Goal: Task Accomplishment & Management: Use online tool/utility

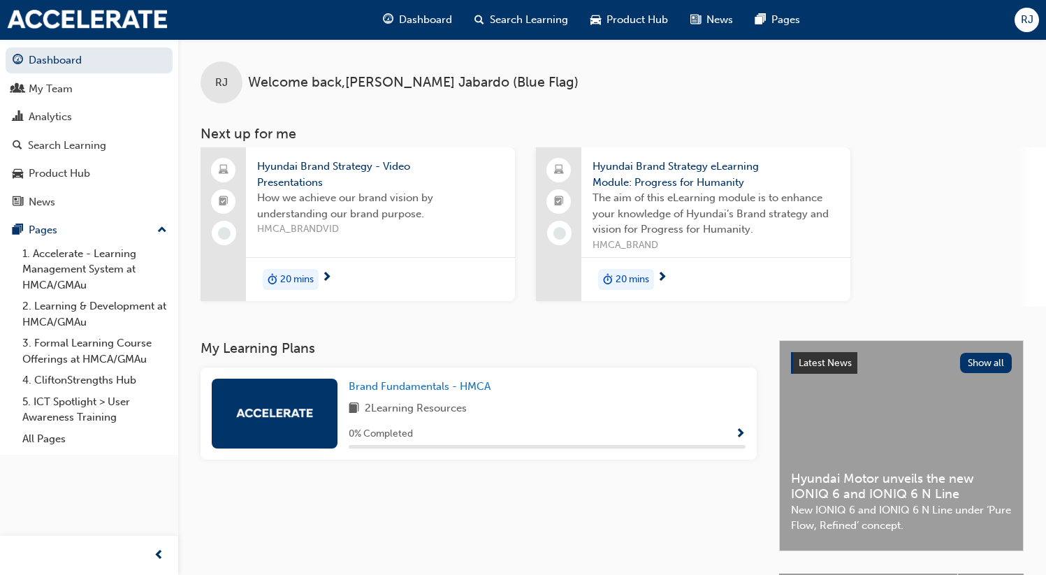
click at [1028, 17] on span "RJ" at bounding box center [1027, 20] width 13 height 16
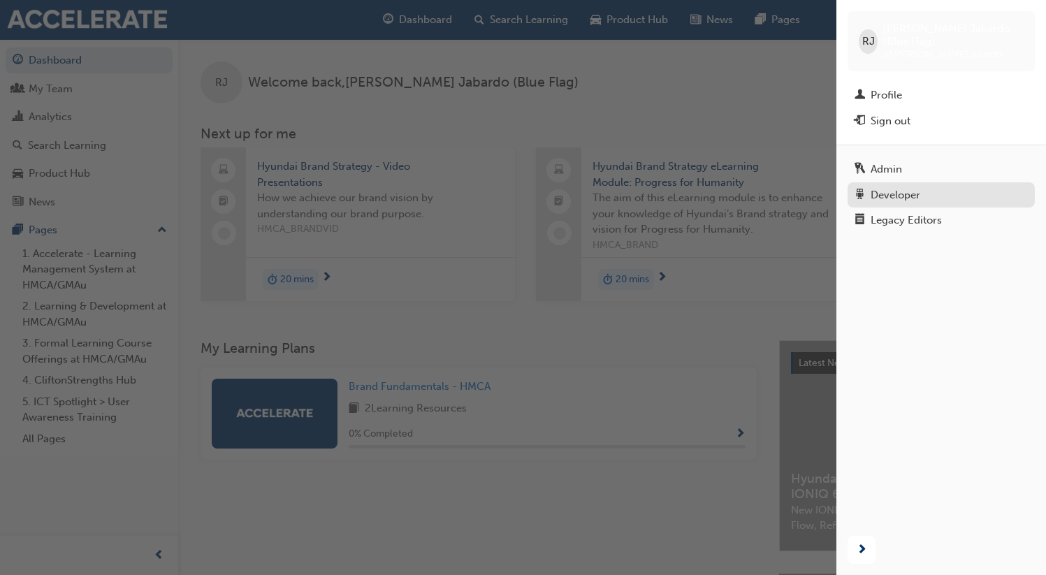
click at [894, 187] on div "Developer" at bounding box center [896, 195] width 50 height 16
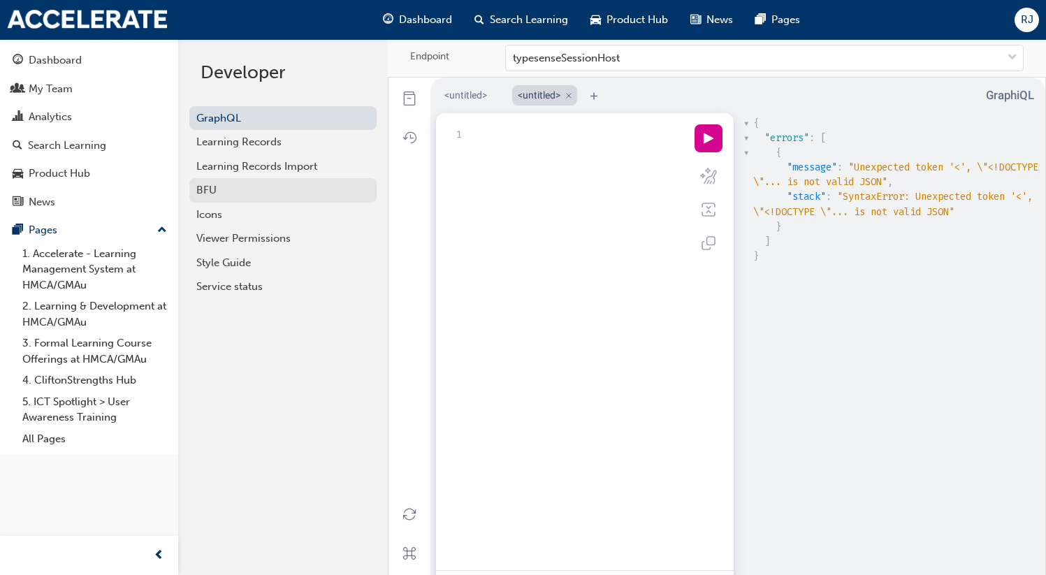
click at [319, 182] on div "BFU" at bounding box center [282, 190] width 173 height 16
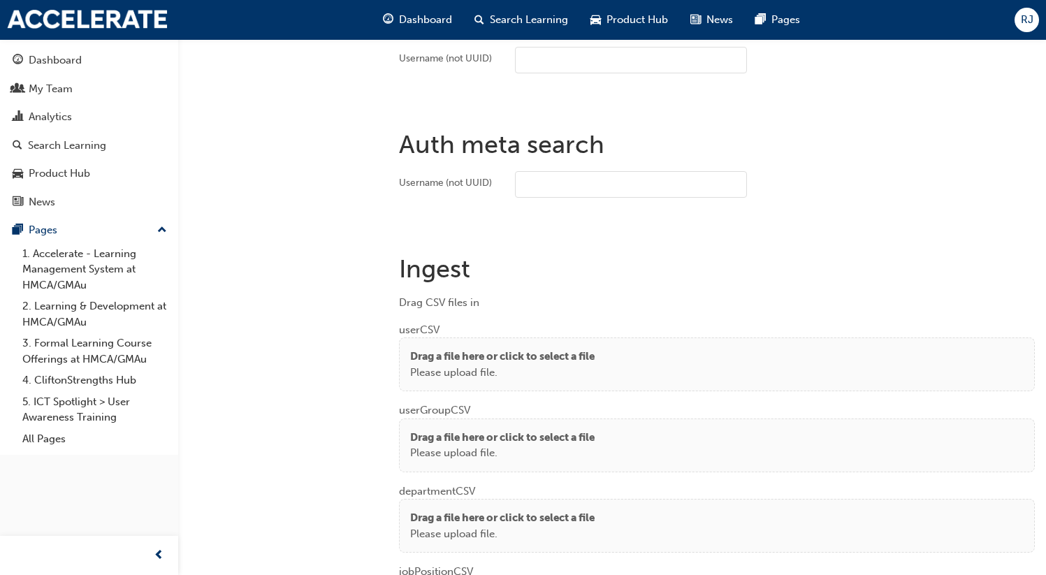
scroll to position [1023, 0]
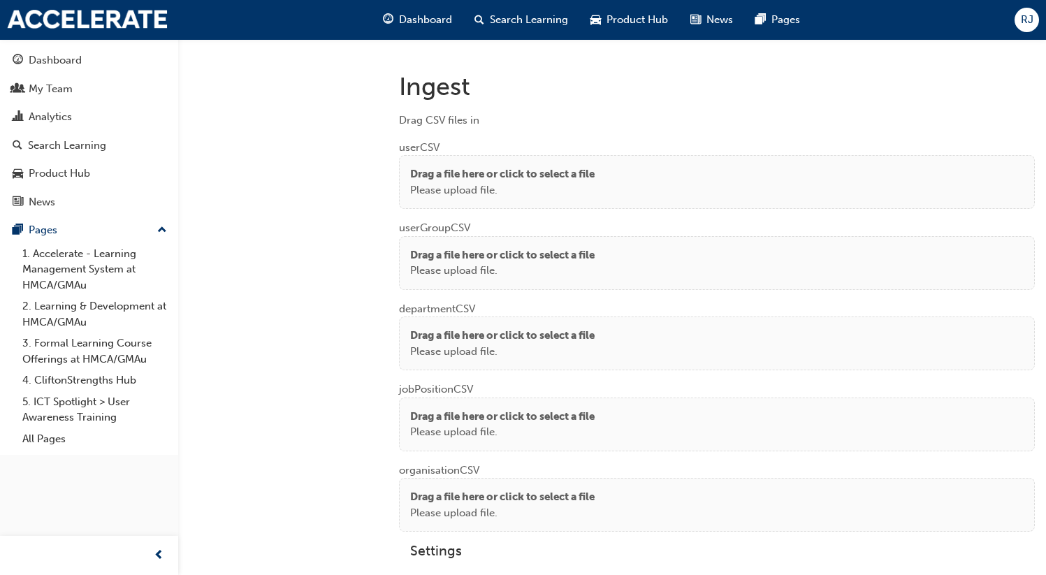
click at [532, 176] on p "Drag a file here or click to select a file" at bounding box center [502, 174] width 185 height 16
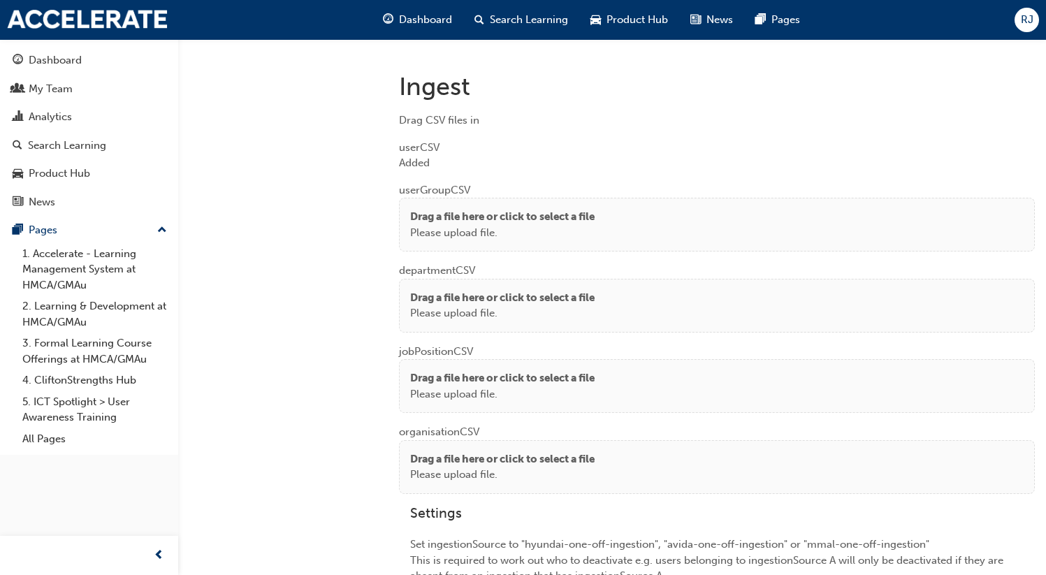
click at [442, 282] on div "Drag a file here or click to select a file Please upload file." at bounding box center [717, 306] width 636 height 54
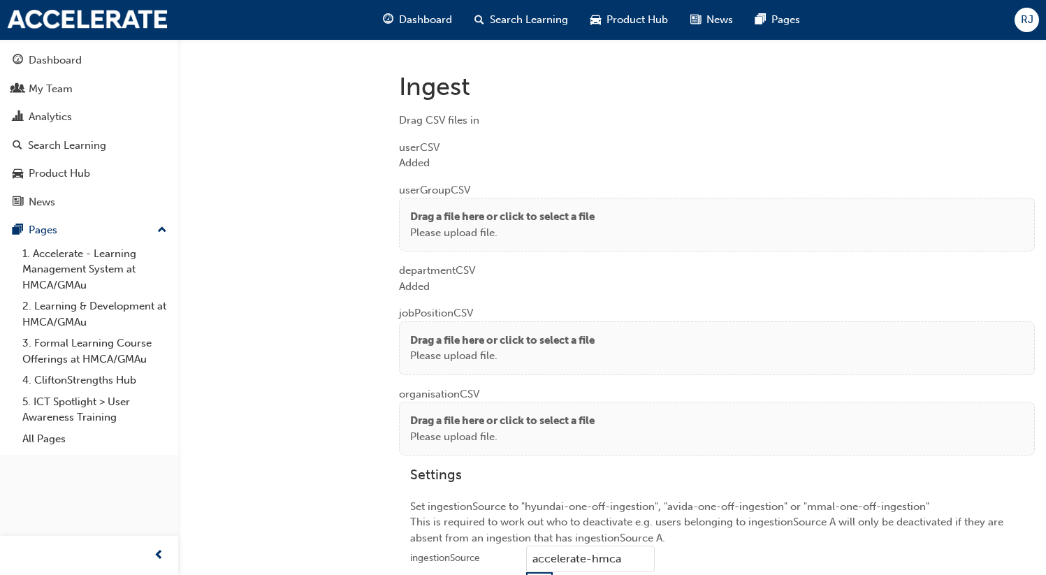
click at [433, 333] on p "Drag a file here or click to select a file" at bounding box center [502, 341] width 185 height 16
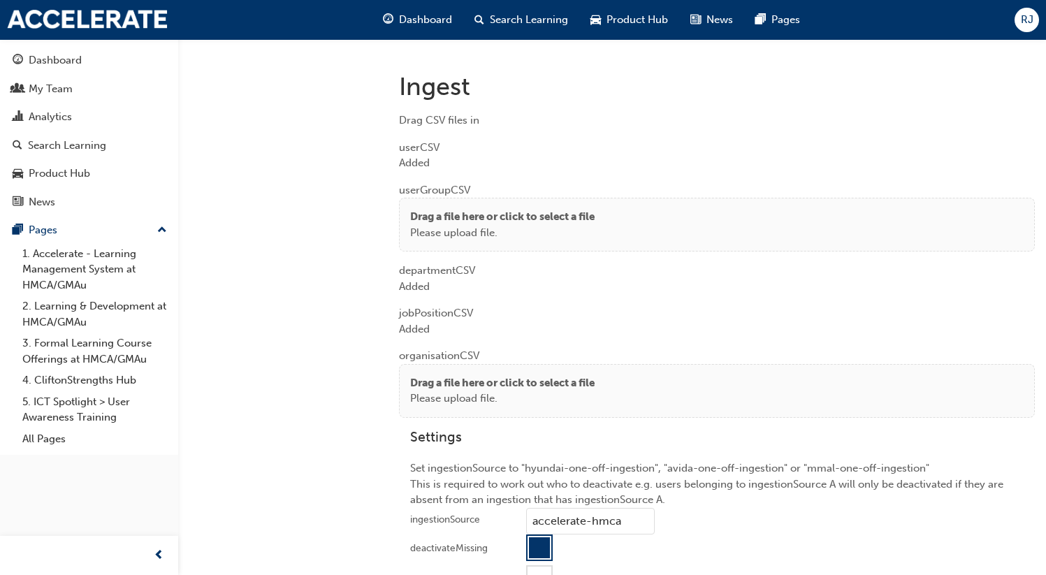
click at [463, 375] on p "Drag a file here or click to select a file" at bounding box center [502, 383] width 185 height 16
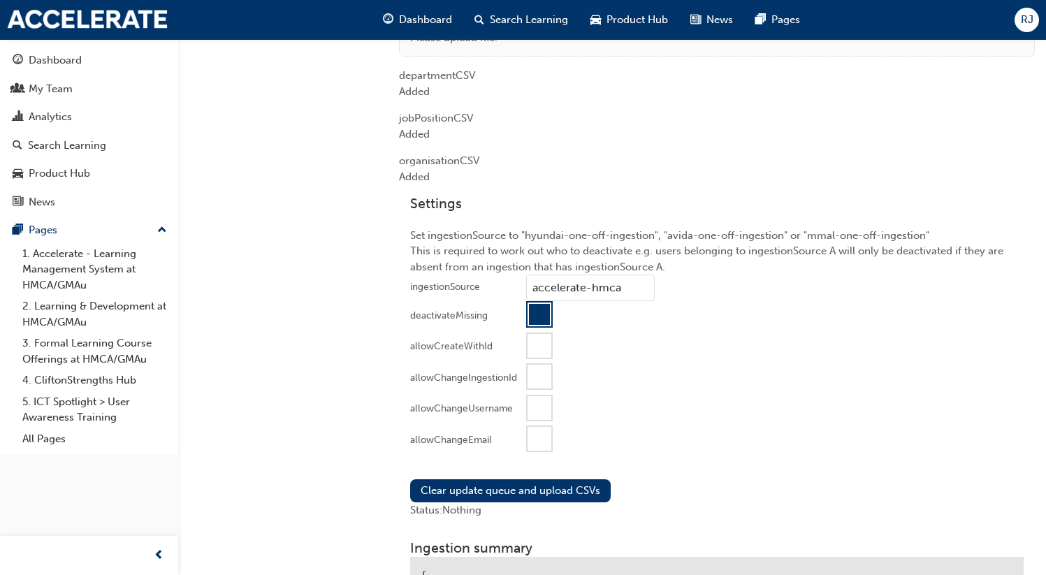
scroll to position [1460, 0]
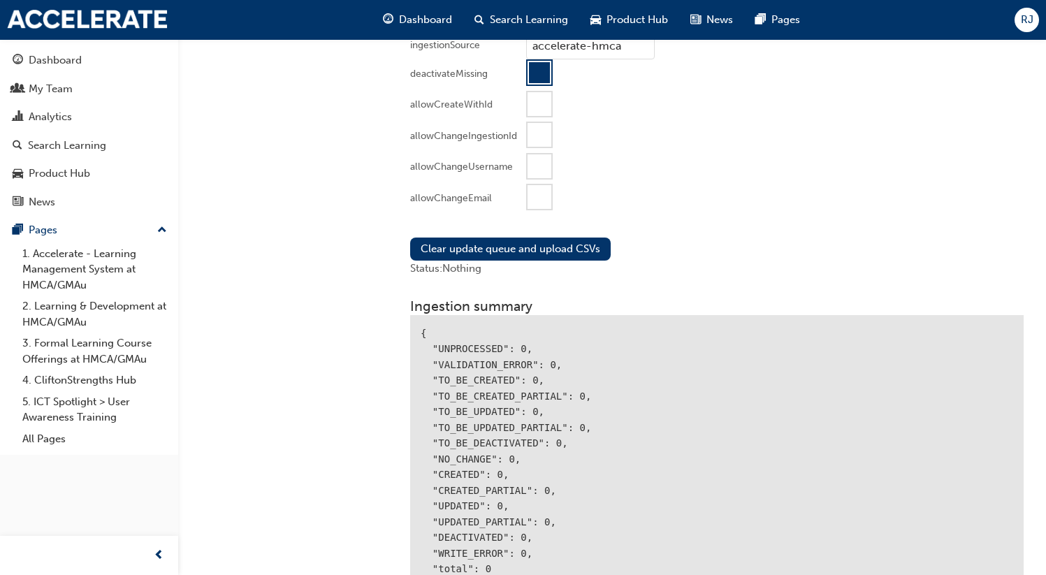
click at [535, 203] on div at bounding box center [540, 197] width 24 height 24
click at [531, 245] on button "Clear update queue and upload CSVs" at bounding box center [510, 249] width 201 height 23
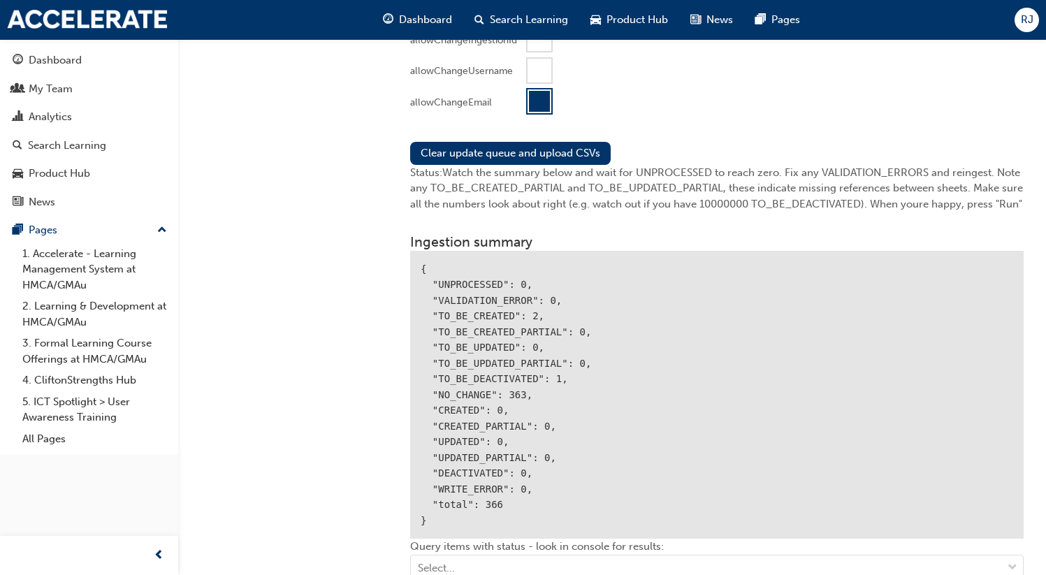
scroll to position [1710, 0]
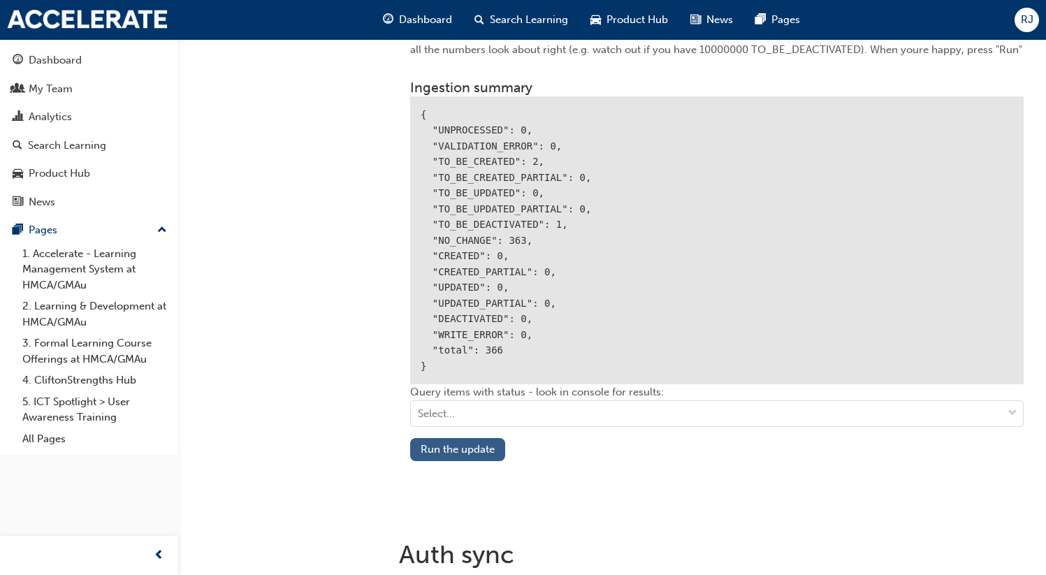
click at [467, 441] on button "Run the update" at bounding box center [457, 449] width 95 height 23
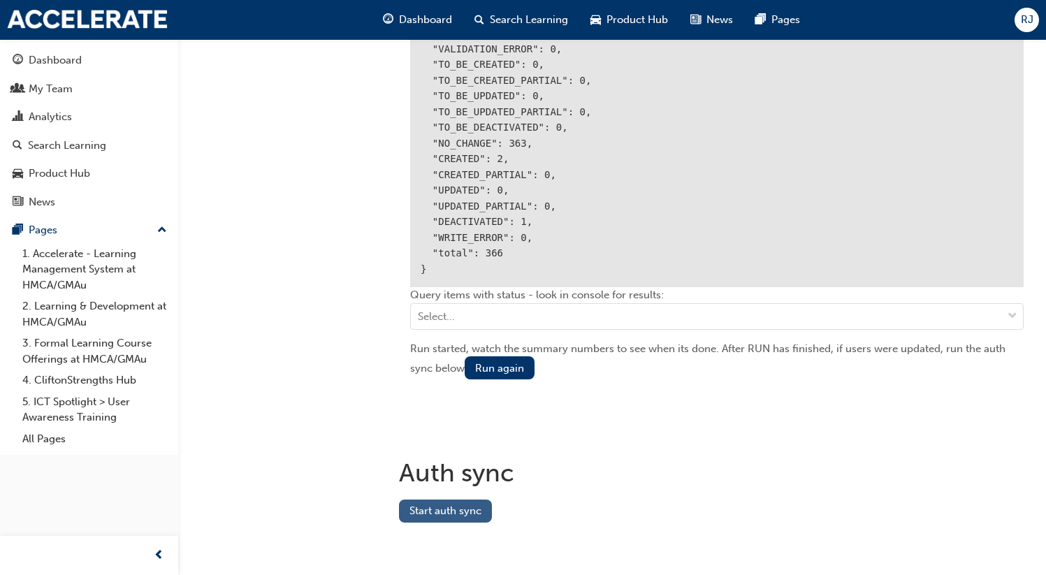
click at [419, 500] on button "Start auth sync" at bounding box center [445, 511] width 93 height 23
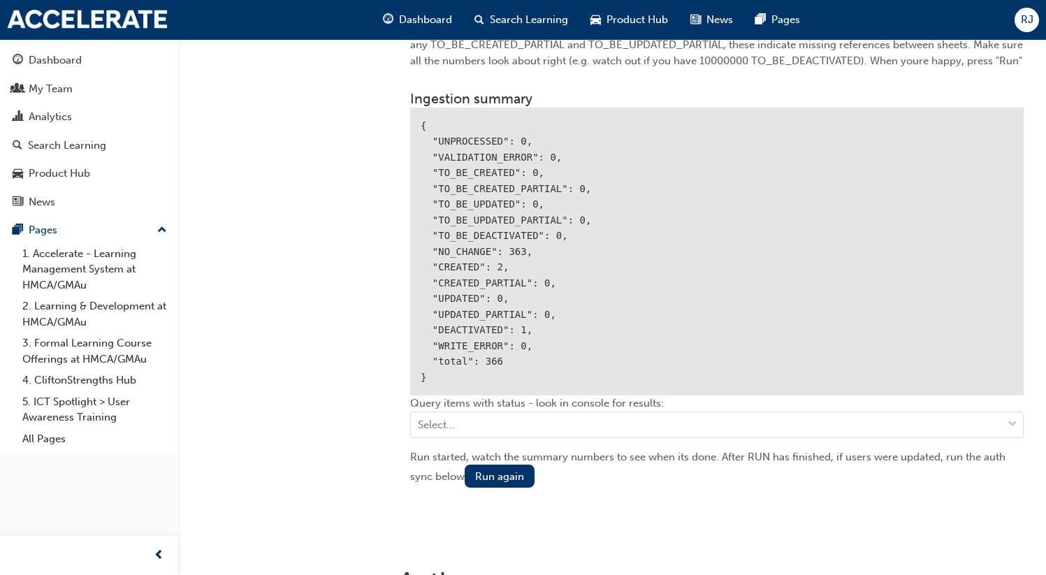
scroll to position [1695, 0]
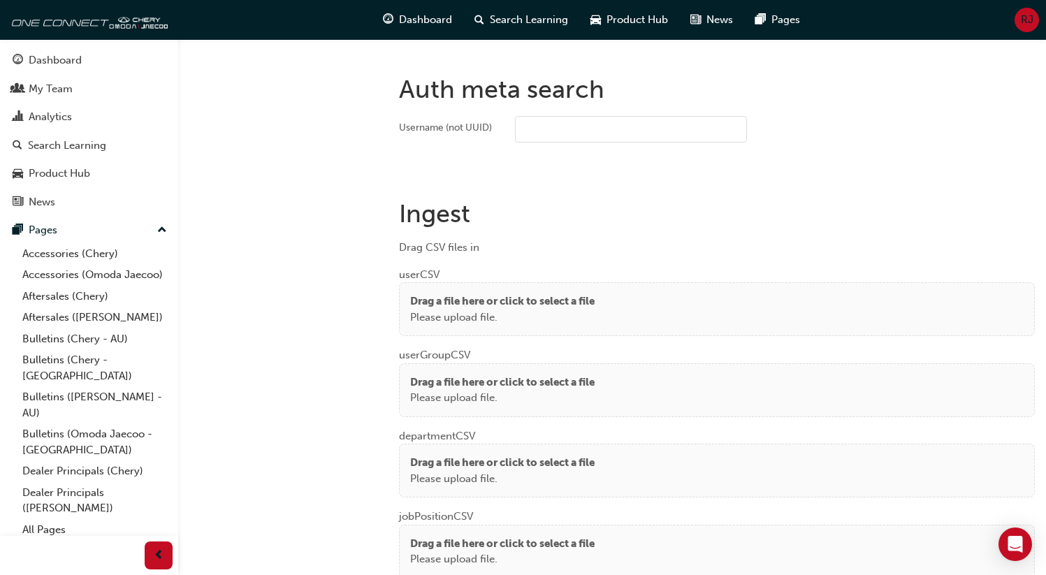
scroll to position [1060, 0]
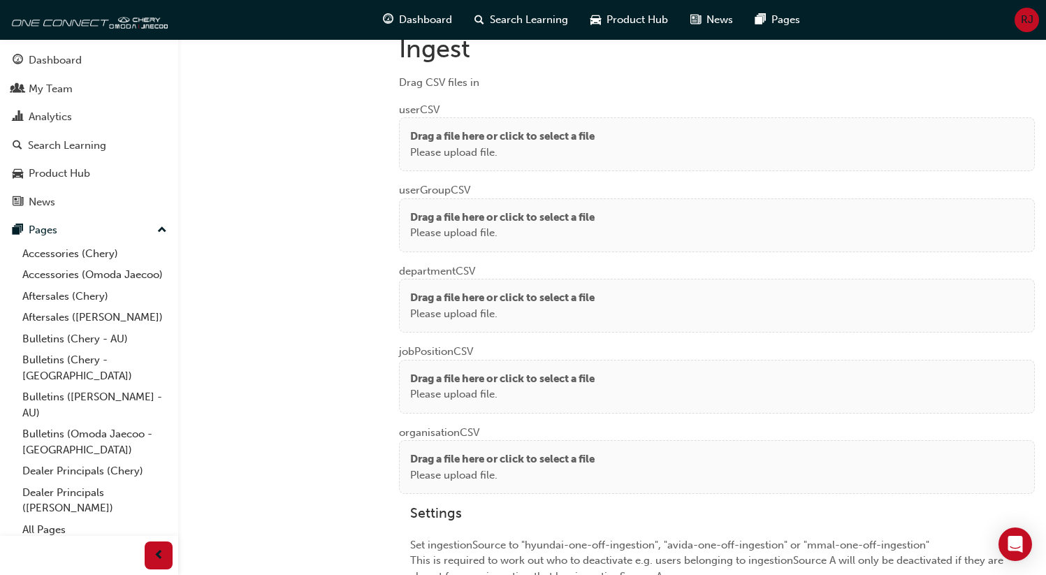
click at [538, 145] on p "Please upload file." at bounding box center [502, 153] width 185 height 16
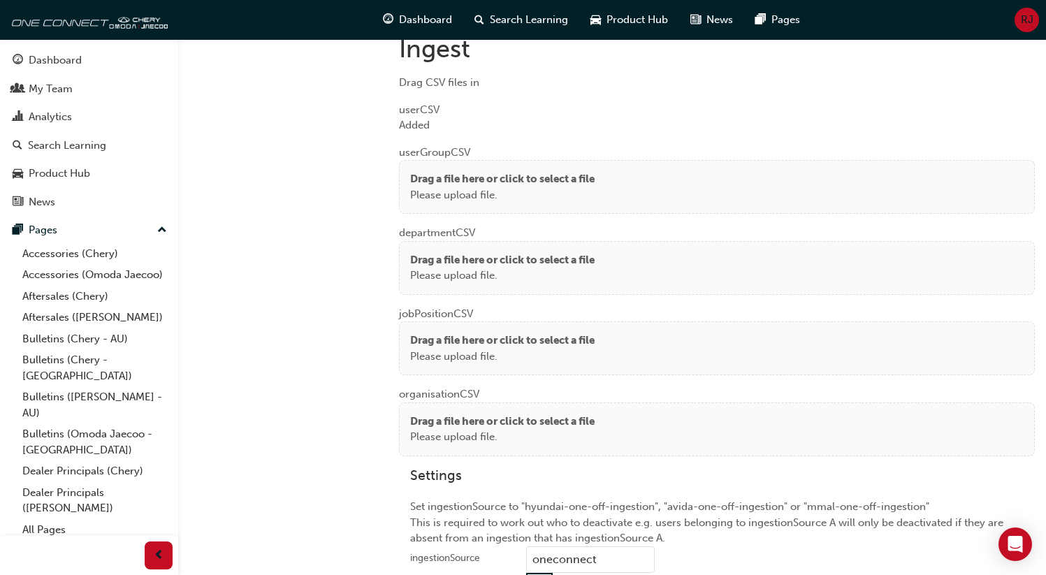
click at [424, 204] on div "Drag a file here or click to select a file Please upload file." at bounding box center [717, 187] width 636 height 54
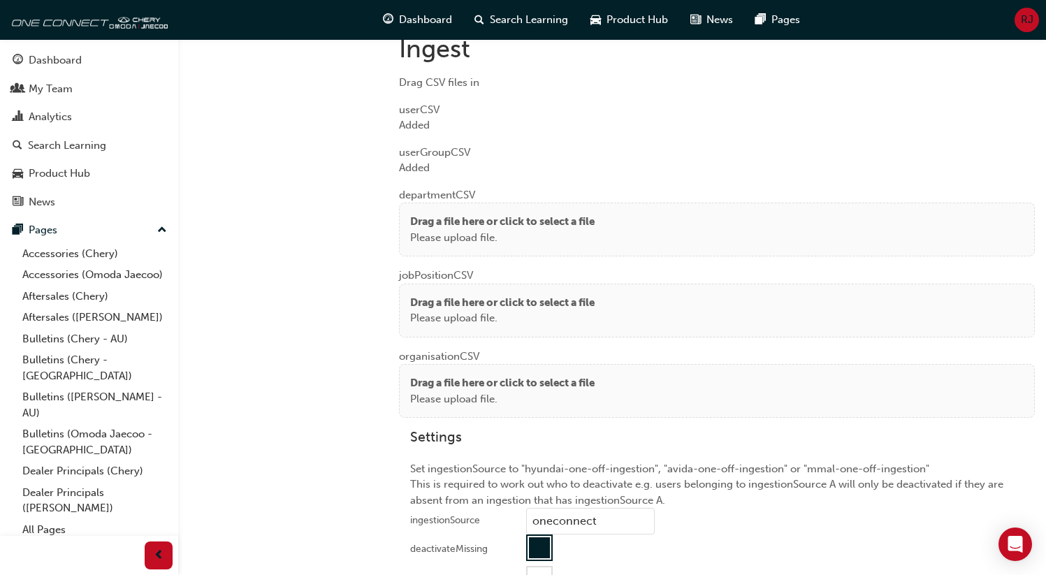
click at [407, 235] on div "Drag a file here or click to select a file Please upload file." at bounding box center [717, 230] width 636 height 54
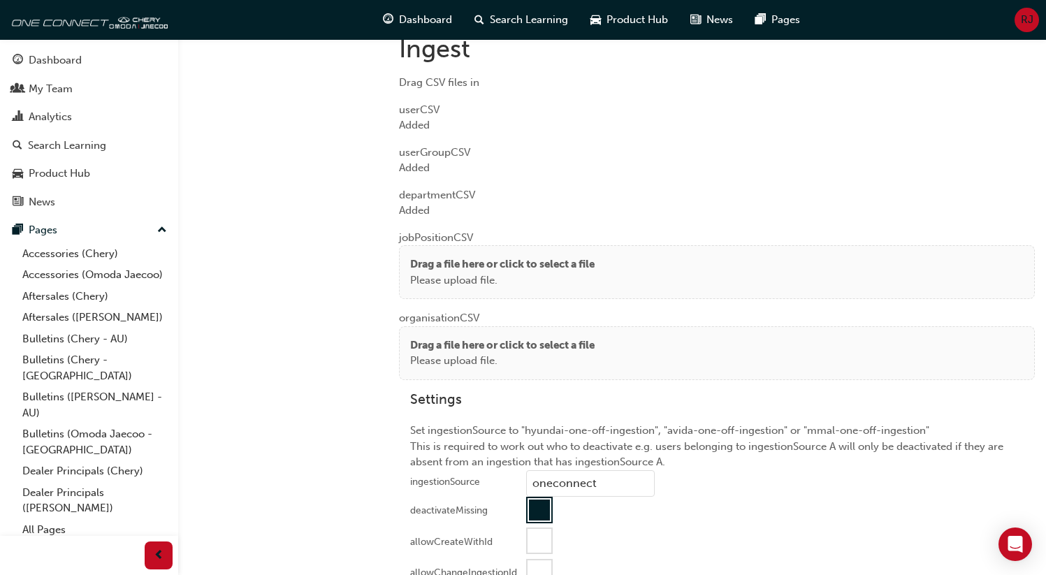
click at [417, 266] on p "Drag a file here or click to select a file" at bounding box center [502, 265] width 185 height 16
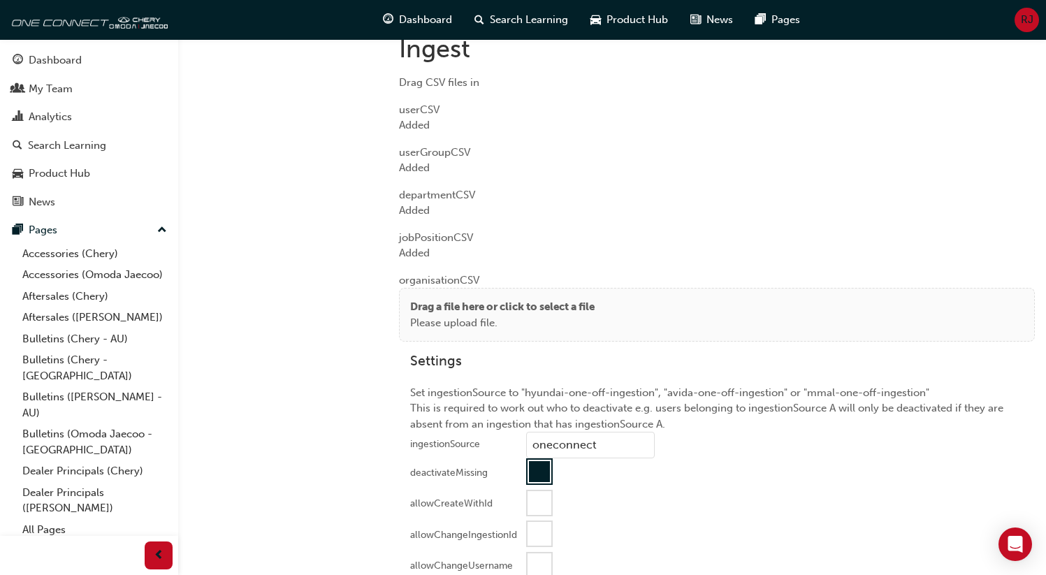
click at [452, 310] on p "Drag a file here or click to select a file" at bounding box center [502, 307] width 185 height 16
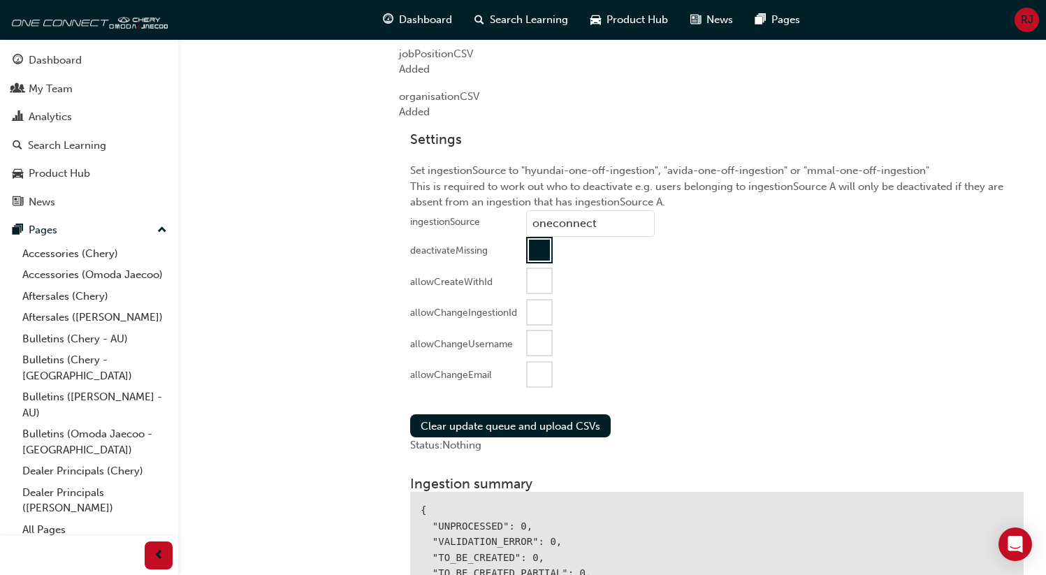
scroll to position [1351, 0]
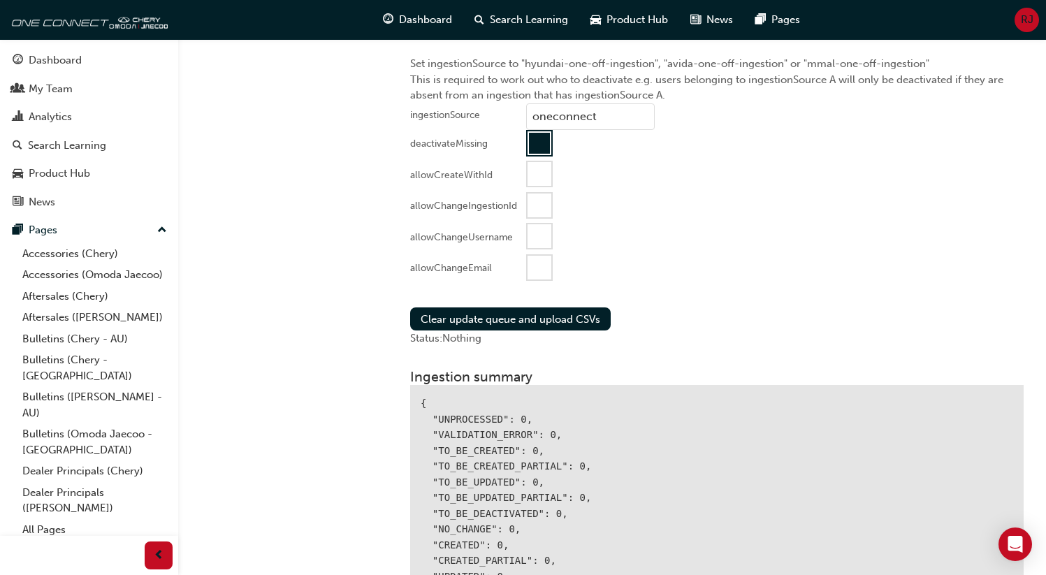
click at [534, 274] on div at bounding box center [540, 268] width 24 height 24
click at [520, 309] on button "Clear update queue and upload CSVs" at bounding box center [510, 319] width 201 height 23
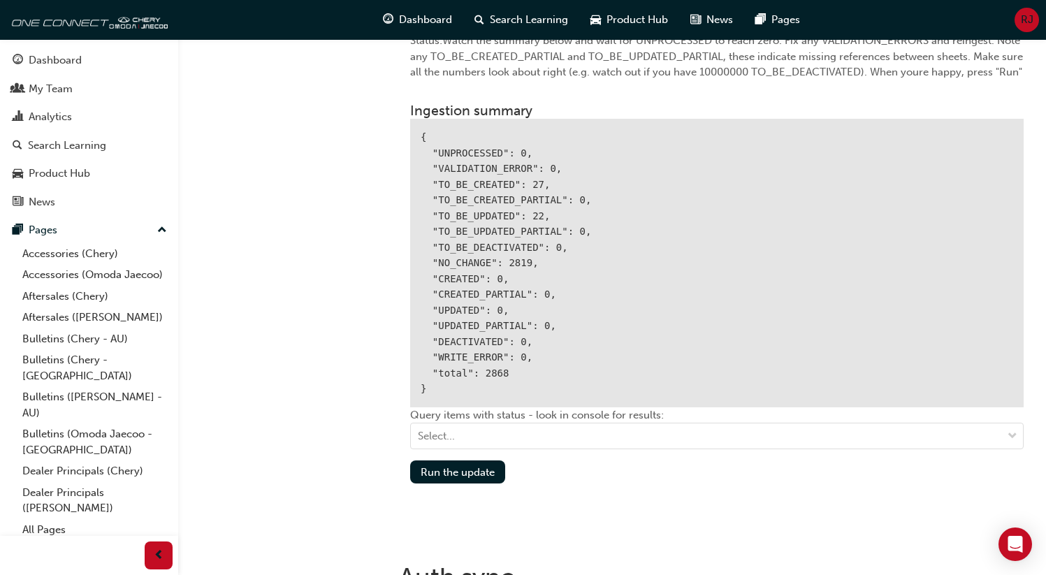
scroll to position [1657, 0]
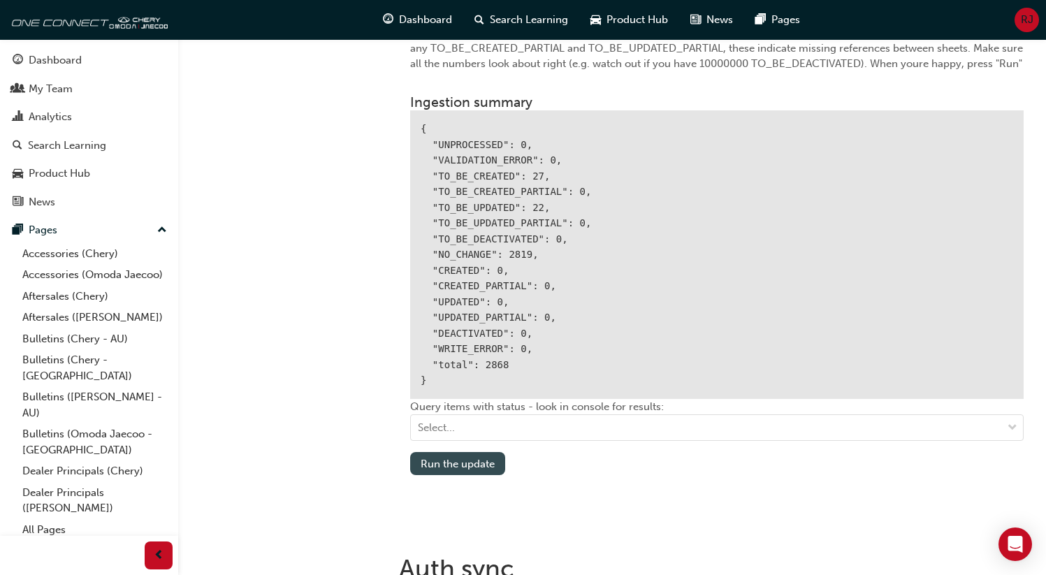
click at [468, 461] on button "Run the update" at bounding box center [457, 463] width 95 height 23
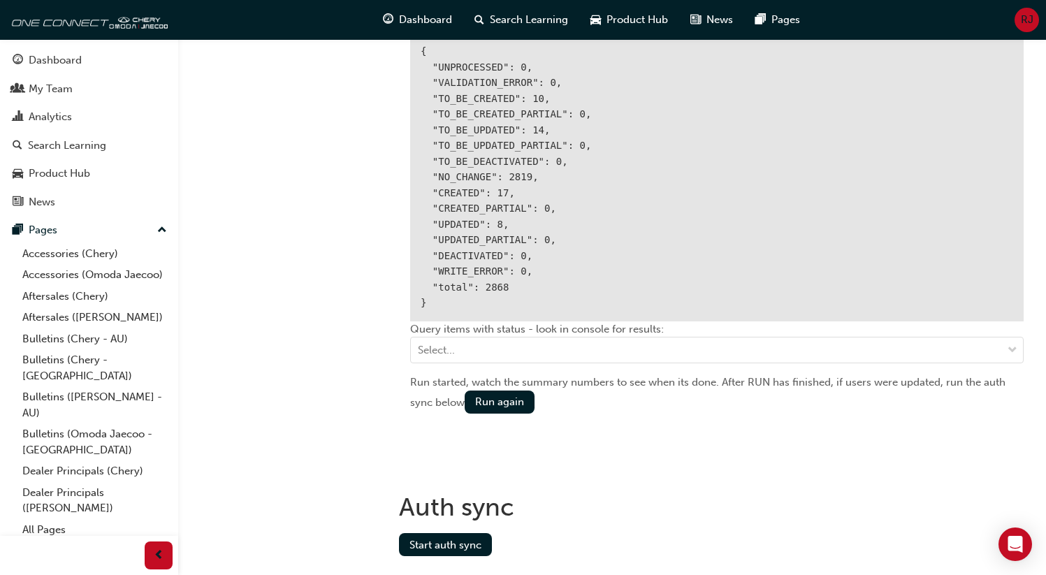
scroll to position [1737, 0]
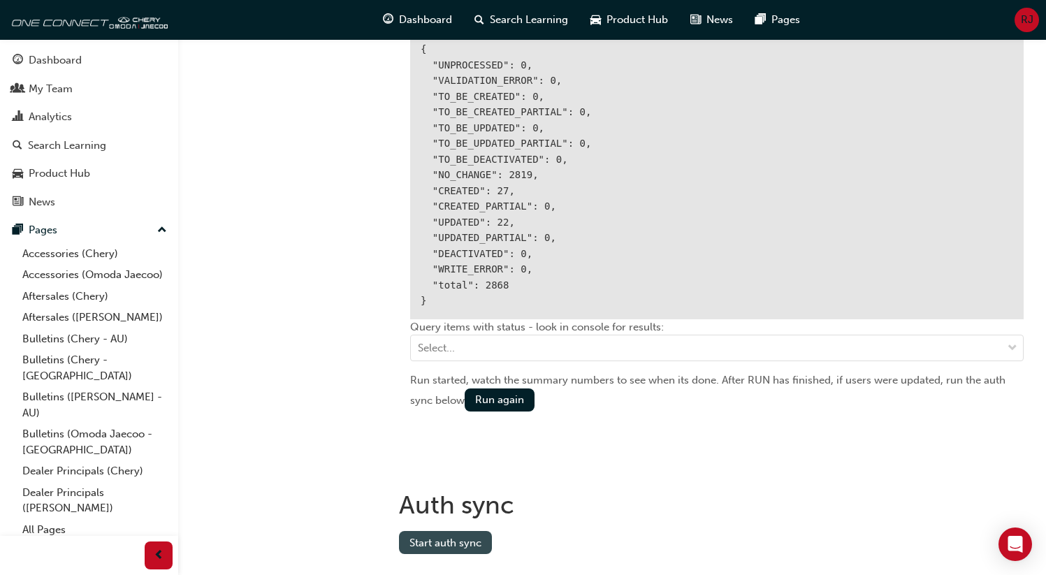
click at [427, 538] on button "Start auth sync" at bounding box center [445, 542] width 93 height 23
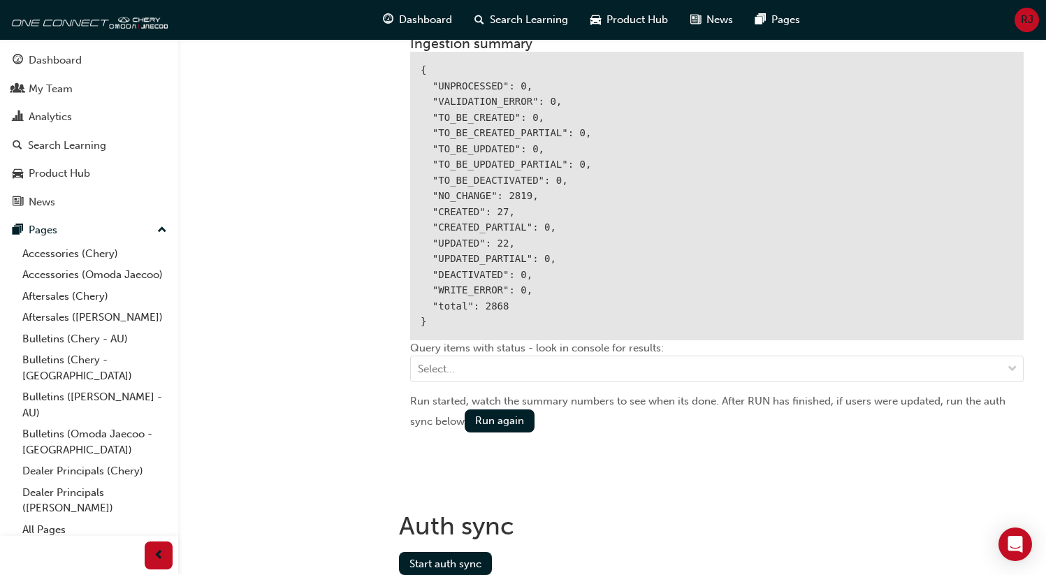
scroll to position [1785, 0]
